Goal: Information Seeking & Learning: Learn about a topic

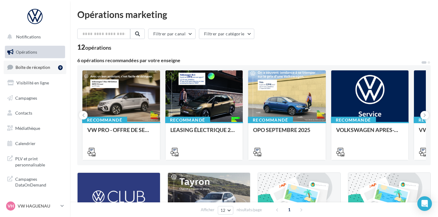
click at [41, 72] on link "Boîte de réception 9" at bounding box center [35, 67] width 63 height 13
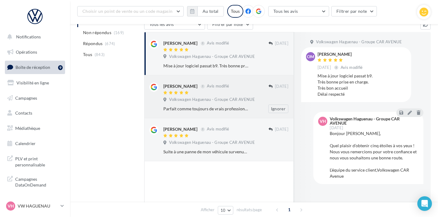
scroll to position [61, 0]
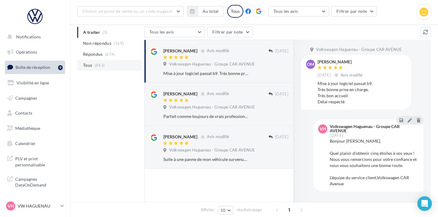
click at [118, 68] on li "Tous (843)" at bounding box center [109, 65] width 65 height 11
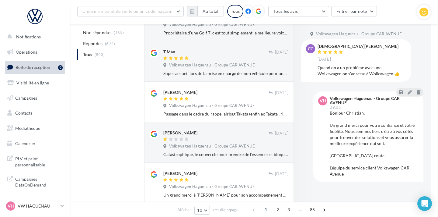
scroll to position [309, 0]
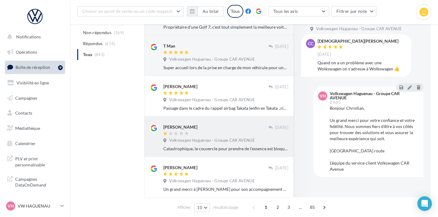
click at [212, 124] on div "[PERSON_NAME]" at bounding box center [215, 127] width 105 height 6
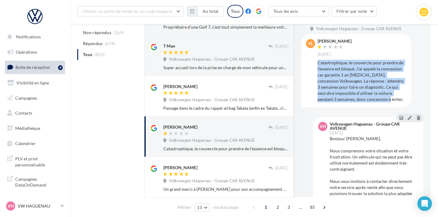
drag, startPoint x: 317, startPoint y: 62, endPoint x: 389, endPoint y: 98, distance: 80.2
click at [389, 98] on div "Catastrophique, le couvercle pour prendre de l'essence est bloqué. J'ai appelé …" at bounding box center [362, 81] width 89 height 43
copy div "Catastrophique, le couvercle pour prendre de l'essence est bloqué. J'ai appelé …"
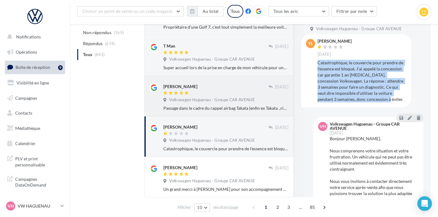
scroll to position [333, 0]
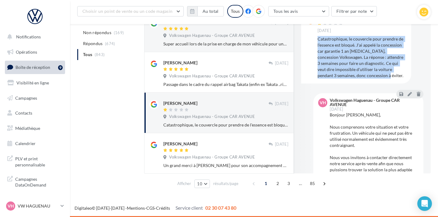
click at [280, 185] on span "2" at bounding box center [278, 183] width 10 height 10
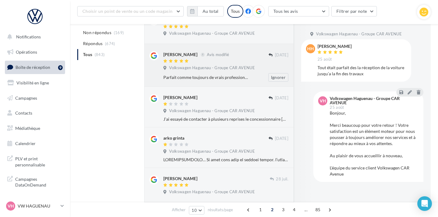
scroll to position [221, 0]
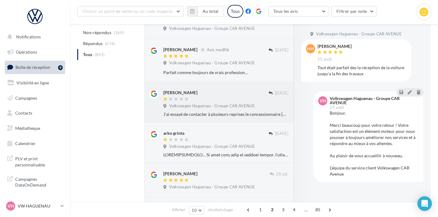
click at [210, 101] on div at bounding box center [215, 99] width 105 height 5
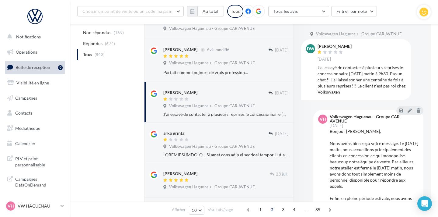
drag, startPoint x: 317, startPoint y: 68, endPoint x: 350, endPoint y: 93, distance: 41.2
click at [350, 93] on div "J’ai essayé de contacter à plusieurs reprises le concessionnaire [DATE] matin à…" at bounding box center [362, 80] width 89 height 30
copy div "J’ai essayé de contacter à plusieurs reprises le concessionnaire [DATE] matin à…"
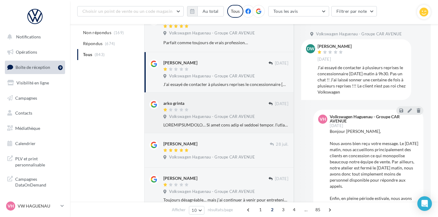
scroll to position [269, 0]
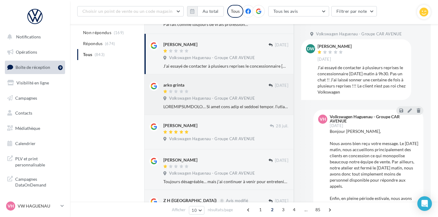
click at [207, 91] on div at bounding box center [215, 91] width 105 height 5
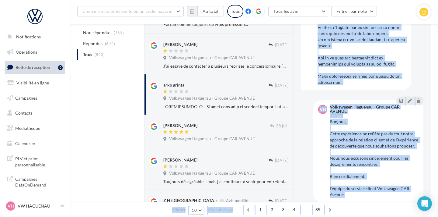
scroll to position [243, 0]
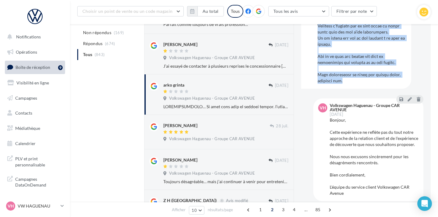
drag, startPoint x: 317, startPoint y: 67, endPoint x: 349, endPoint y: 74, distance: 33.5
copy div "LOREMIPSUMDOLO… Si amet cons adip el seddoei tempor. I’utlabor etdo magnaal eni…"
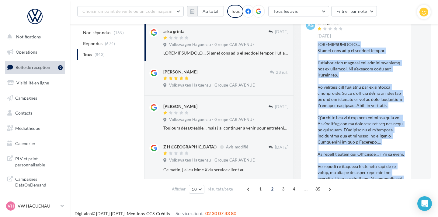
scroll to position [328, 0]
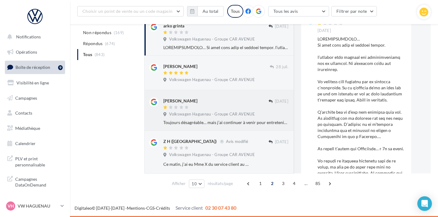
click at [213, 101] on div "[PERSON_NAME]" at bounding box center [215, 100] width 105 height 6
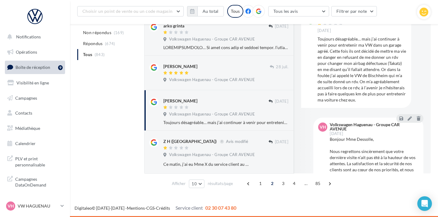
scroll to position [315, 0]
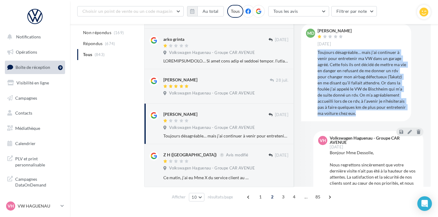
drag, startPoint x: 318, startPoint y: 51, endPoint x: 352, endPoint y: 115, distance: 72.4
click at [352, 115] on div "Toujours désagréable… mais j’ai continuer à venir pour entretenir ma VW dans un…" at bounding box center [362, 82] width 89 height 67
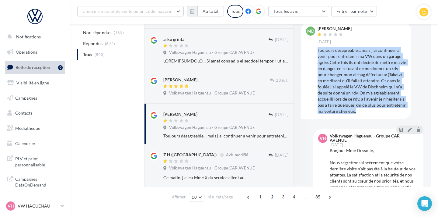
copy div "Toujours désagréable… mais j’ai continuer à venir pour entretenir ma VW dans un…"
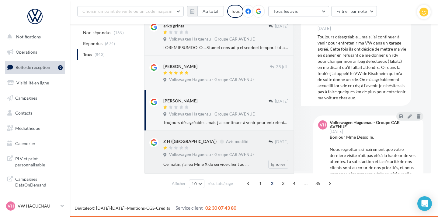
drag, startPoint x: 214, startPoint y: 148, endPoint x: 210, endPoint y: 148, distance: 4.0
click at [214, 148] on div at bounding box center [215, 147] width 105 height 5
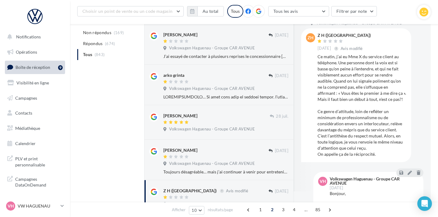
scroll to position [12, 0]
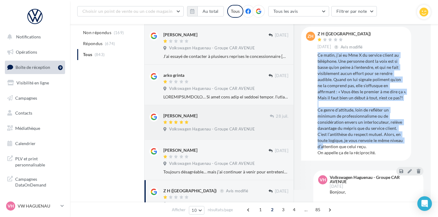
drag, startPoint x: 317, startPoint y: 55, endPoint x: 291, endPoint y: 106, distance: 57.0
click at [366, 140] on div "ZH Z H ([GEOGRAPHIC_DATA]) [DATE] Avis modifié Ce matin, j’ai eu Mme X du servi…" at bounding box center [356, 94] width 100 height 124
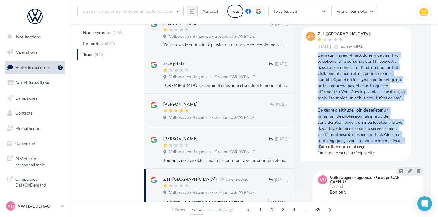
scroll to position [328, 0]
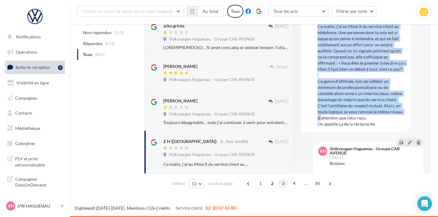
click at [282, 184] on span "3" at bounding box center [283, 183] width 10 height 10
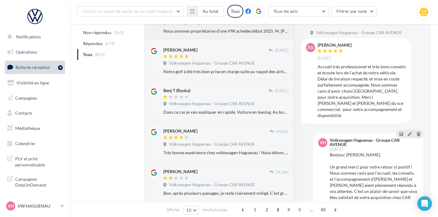
scroll to position [323, 0]
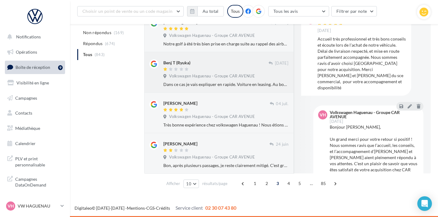
click at [211, 67] on div at bounding box center [215, 69] width 105 height 5
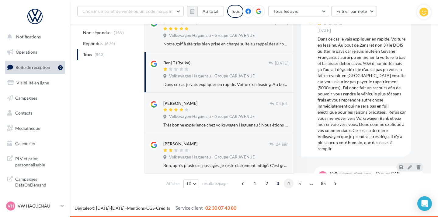
click at [289, 186] on span "4" at bounding box center [289, 183] width 10 height 10
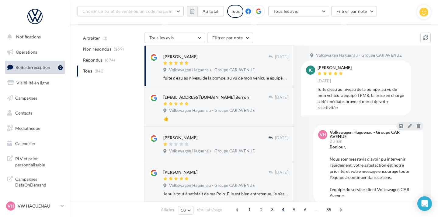
scroll to position [65, 0]
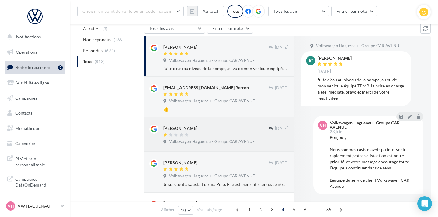
click at [225, 124] on div "[PERSON_NAME] [DATE] Volkswagen Haguenau - Groupe CAR AVENUE" at bounding box center [218, 134] width 139 height 24
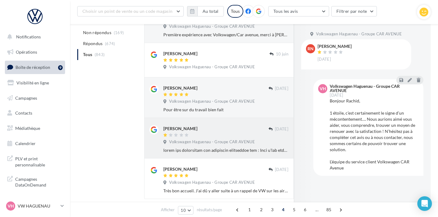
scroll to position [315, 0]
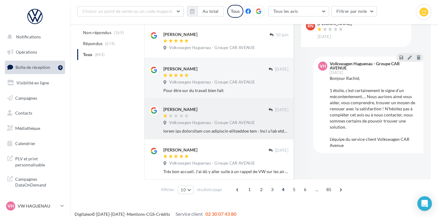
click at [218, 129] on div at bounding box center [225, 131] width 125 height 6
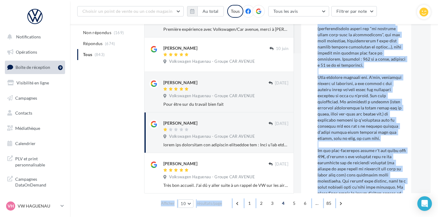
scroll to position [251, 0]
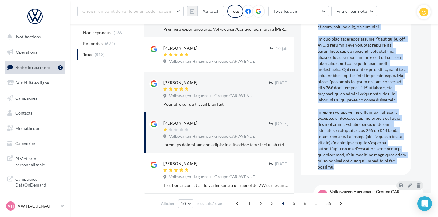
drag, startPoint x: 317, startPoint y: 57, endPoint x: 367, endPoint y: 163, distance: 117.9
copy div "lorem ips dolorsitam con adipiscin elitseddoe tem : Inci u'lab etdol magnaa, en…"
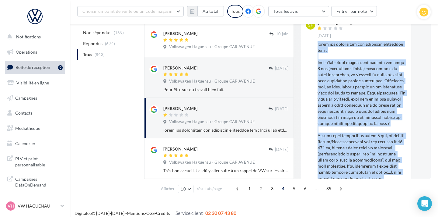
scroll to position [321, 0]
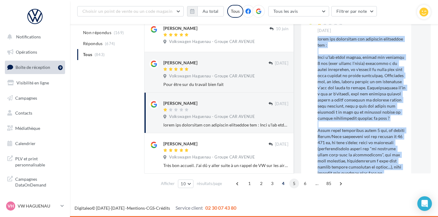
click at [292, 183] on span "5" at bounding box center [294, 183] width 10 height 10
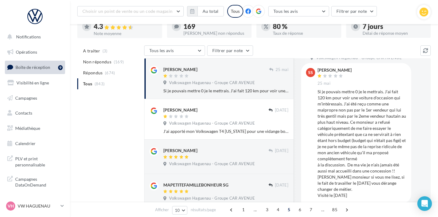
scroll to position [16, 0]
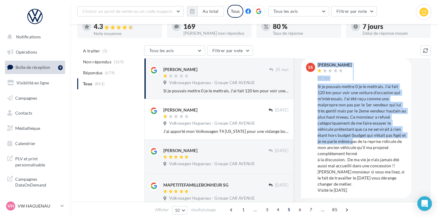
drag, startPoint x: 316, startPoint y: 85, endPoint x: 353, endPoint y: 138, distance: 64.9
click at [353, 140] on div "SS [PERSON_NAME] [DATE] Si je pouvais mettre 0 je le mettrais. J'ai fait 120 km…" at bounding box center [356, 128] width 100 height 130
click at [353, 136] on div "Si je pouvais mettre 0 je le mettrais. J'ai fait 120 km pour voir une voiture d…" at bounding box center [362, 138] width 89 height 110
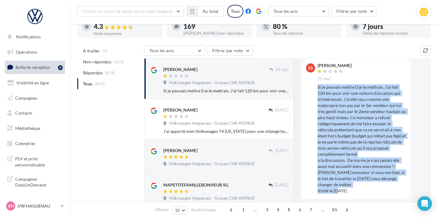
scroll to position [15, 0]
drag, startPoint x: 318, startPoint y: 86, endPoint x: 356, endPoint y: 185, distance: 106.0
click at [356, 185] on div "Si je pouvais mettre 0 je le mettrais. J'ai fait 120 km pour voir une voiture d…" at bounding box center [362, 139] width 89 height 110
copy div "Si je pouvais mettre 0 je le mettrais. J'ai fait 120 km pour voir une voiture d…"
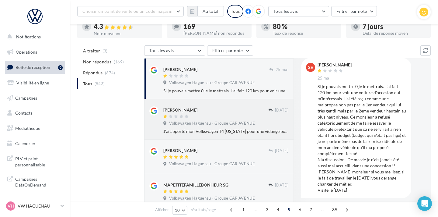
click at [201, 123] on span "Volkswagen Haguenau - Groupe CAR AVENUE" at bounding box center [212, 123] width 86 height 5
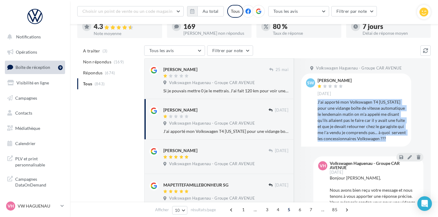
drag, startPoint x: 319, startPoint y: 102, endPoint x: 384, endPoint y: 140, distance: 76.0
click at [384, 140] on div "J'ai apporté mon Volkswagen T4 [US_STATE] pour une vidange boîte de vitesse aut…" at bounding box center [362, 120] width 89 height 43
copy div "J'ai apporté mon Volkswagen T4 [US_STATE] pour une vidange boîte de vitesse aut…"
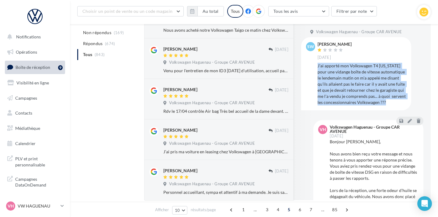
scroll to position [327, 0]
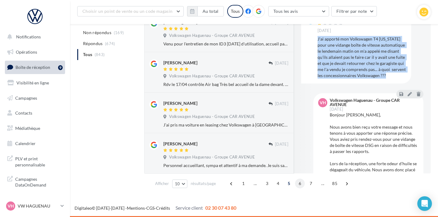
click at [297, 184] on span "6" at bounding box center [300, 183] width 10 height 10
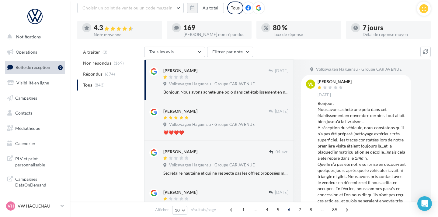
scroll to position [26, 0]
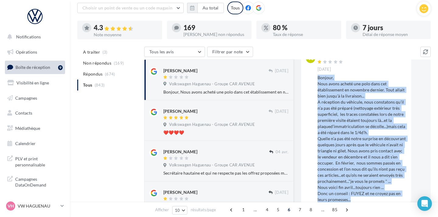
drag, startPoint x: 317, startPoint y: 77, endPoint x: 374, endPoint y: 199, distance: 135.1
click at [374, 199] on div "Bonjour, Nous avons acheté une polo dans cet établissement en novembre dernier.…" at bounding box center [362, 139] width 89 height 128
copy div "Bonjour, Nous avons acheté une polo dans cet établissement en novembre dernier.…"
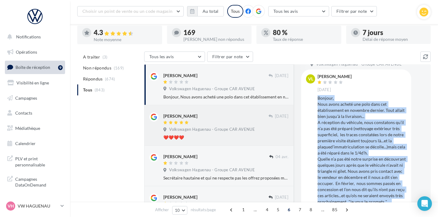
scroll to position [78, 0]
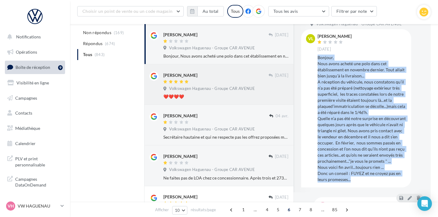
click at [224, 112] on div "[PERSON_NAME]" at bounding box center [216, 115] width 106 height 6
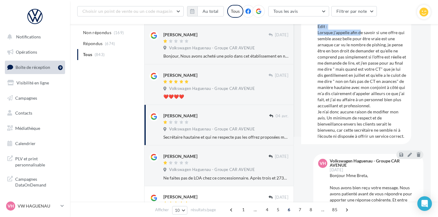
scroll to position [59, 0]
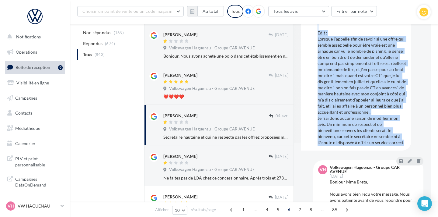
drag, startPoint x: 318, startPoint y: 67, endPoint x: 402, endPoint y: 145, distance: 114.8
click at [402, 145] on div "Secrétaire hautaine et qui ne respecte pas les offrez proposées malgré que cela…" at bounding box center [362, 75] width 89 height 140
copy div "Secrétaire hautaine et qui ne respecte pas les offrez proposées malgré que cela…"
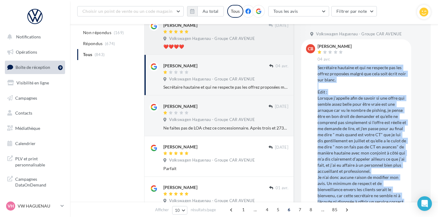
scroll to position [136, 0]
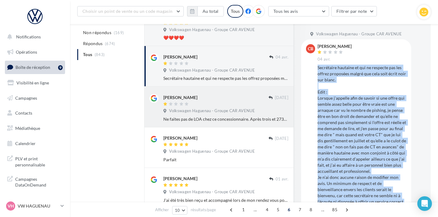
click at [231, 112] on span "Volkswagen Haguenau - Groupe CAR AVENUE" at bounding box center [212, 110] width 86 height 5
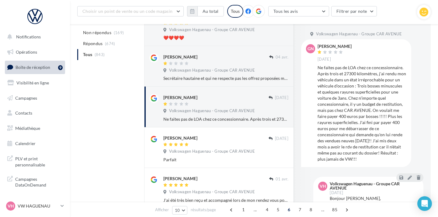
drag, startPoint x: 318, startPoint y: 68, endPoint x: 374, endPoint y: 162, distance: 109.6
click at [374, 162] on div "Ne faites pas de LOA chez ce concessionnaire. Après trois et 27300 kilomètres, …" at bounding box center [362, 113] width 89 height 97
copy div "Ne faites pas de LOA chez ce concessionnaire. Après trois et 27300 kilomètres, …"
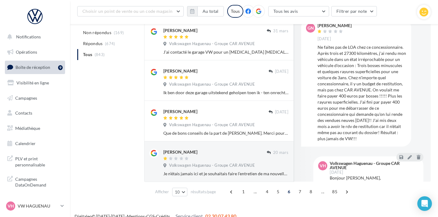
scroll to position [333, 0]
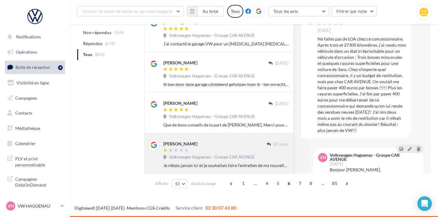
click at [226, 154] on span "Volkswagen Haguenau - Groupe CAR AVENUE" at bounding box center [212, 156] width 86 height 5
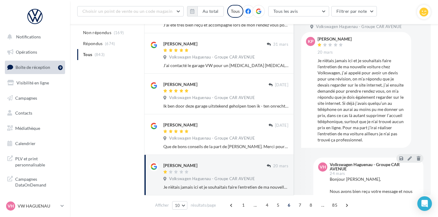
scroll to position [311, 0]
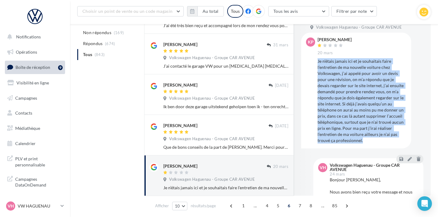
drag, startPoint x: 317, startPoint y: 61, endPoint x: 368, endPoint y: 147, distance: 100.3
click at [368, 147] on div "KP [PERSON_NAME] [DATE] Je n’étais jamais ici et je souhaitais faire l’entretie…" at bounding box center [356, 90] width 110 height 115
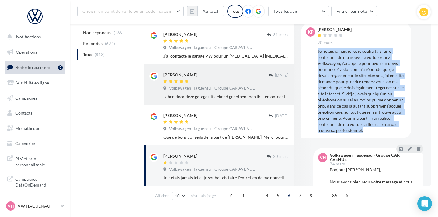
scroll to position [329, 0]
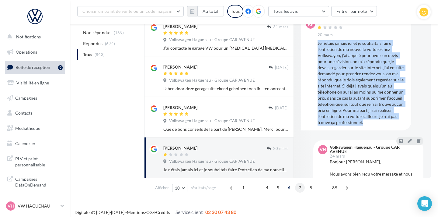
click at [300, 190] on span "7" at bounding box center [300, 188] width 10 height 10
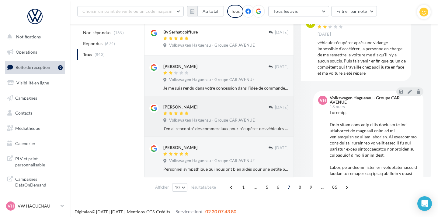
scroll to position [309, 0]
